Goal: Task Accomplishment & Management: Manage account settings

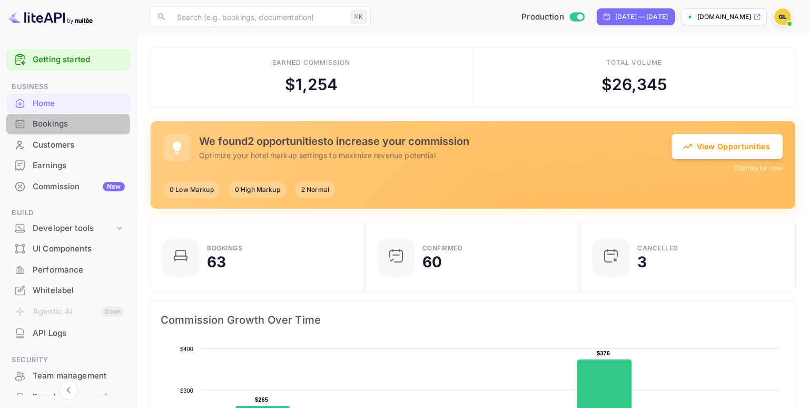
click at [60, 130] on div "Bookings" at bounding box center [68, 124] width 124 height 21
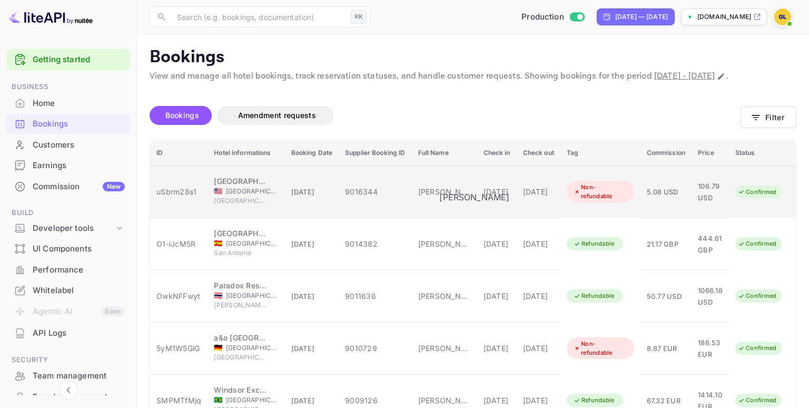
click at [467, 191] on div "[PERSON_NAME]" at bounding box center [444, 191] width 53 height 11
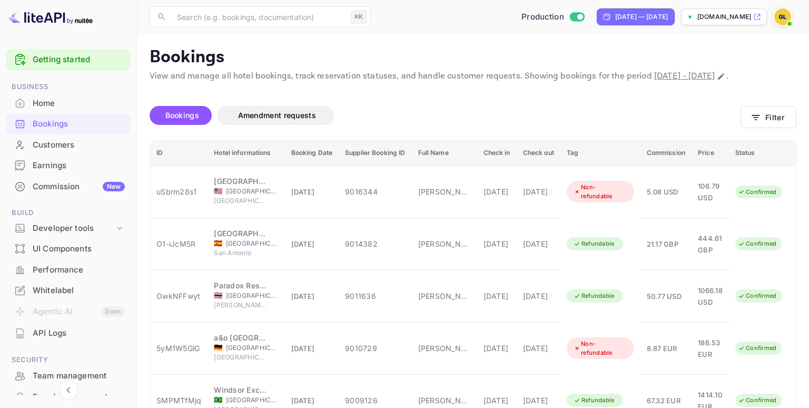
scroll to position [274, 0]
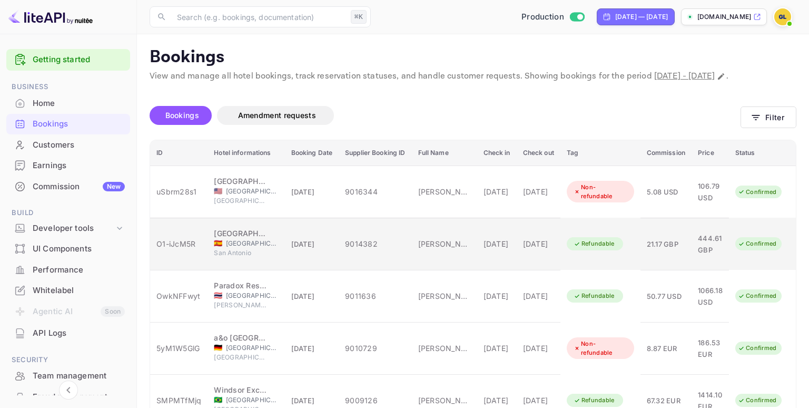
click at [404, 235] on td "9014382" at bounding box center [375, 244] width 73 height 52
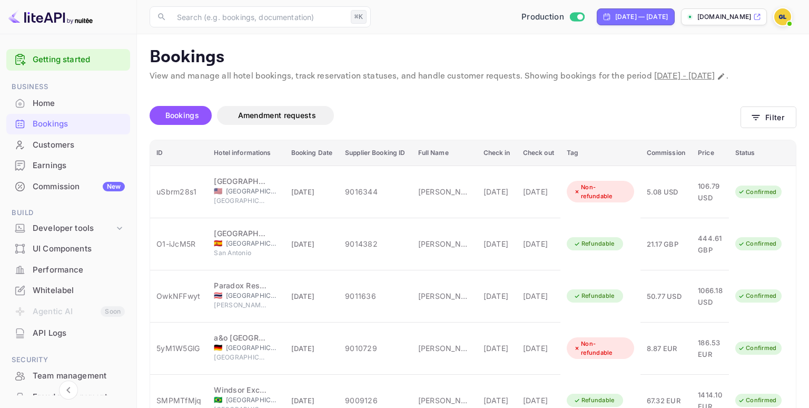
scroll to position [272, 0]
drag, startPoint x: 531, startPoint y: 32, endPoint x: 526, endPoint y: 30, distance: 5.7
click at [785, 19] on img at bounding box center [782, 16] width 17 height 17
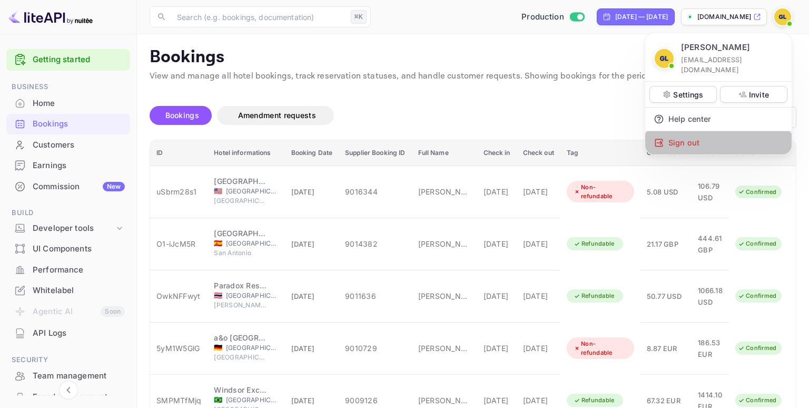
click at [714, 132] on div "Sign out" at bounding box center [718, 142] width 146 height 23
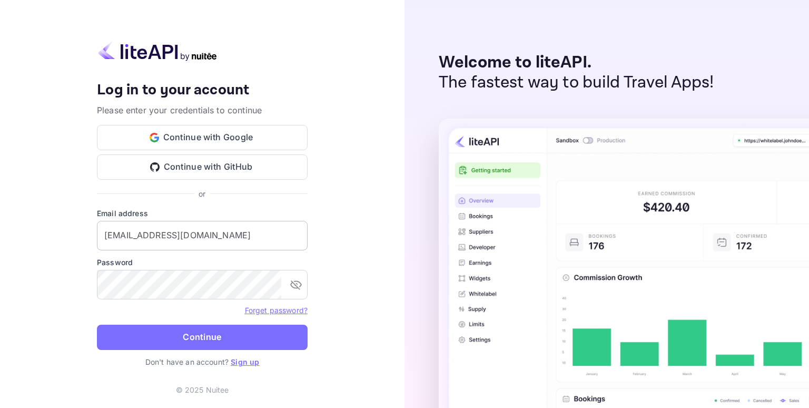
click at [212, 235] on input "[EMAIL_ADDRESS][DOMAIN_NAME]" at bounding box center [202, 235] width 211 height 29
drag, startPoint x: 164, startPoint y: 234, endPoint x: 149, endPoint y: 236, distance: 15.5
click at [149, 236] on input "[PERSON_NAME][EMAIL_ADDRESS][DOMAIN_NAME]" at bounding box center [202, 235] width 211 height 29
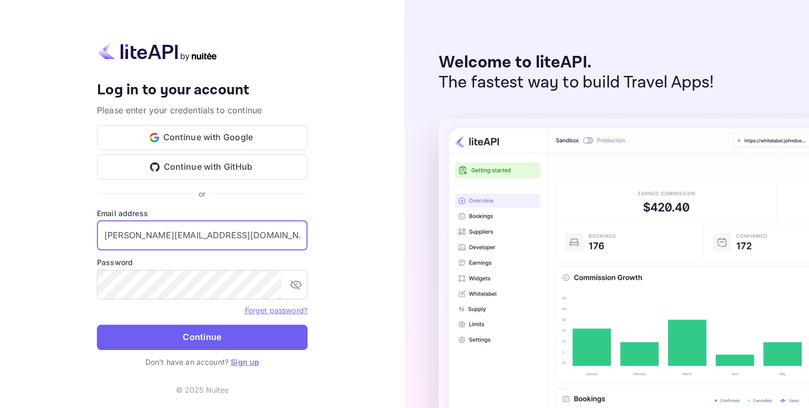
type input "[PERSON_NAME][EMAIL_ADDRESS][DOMAIN_NAME]"
click at [219, 333] on button "Continue" at bounding box center [202, 336] width 211 height 25
